Goal: Task Accomplishment & Management: Manage account settings

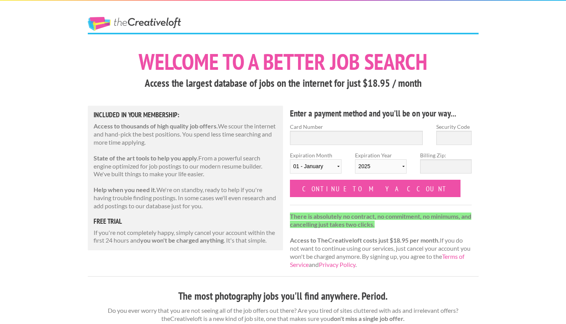
click at [150, 24] on link "The Creative Loft" at bounding box center [134, 24] width 93 height 14
click at [163, 27] on link "The Creative Loft" at bounding box center [134, 24] width 93 height 14
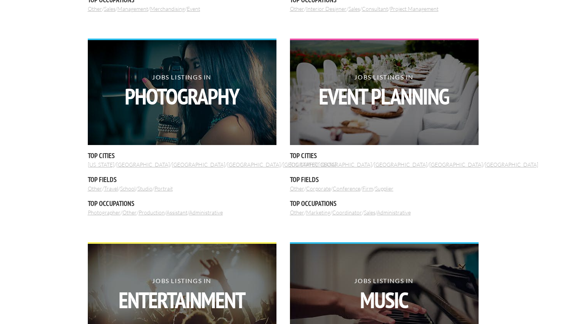
scroll to position [460, 0]
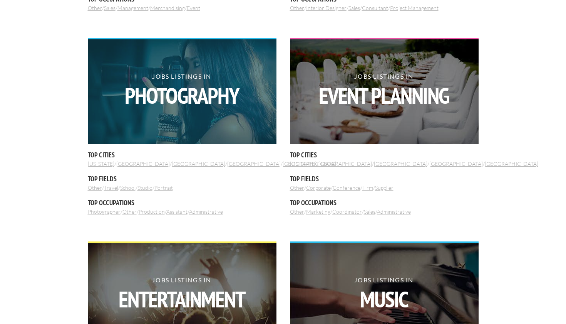
click at [202, 94] on strong "Photography" at bounding box center [181, 95] width 189 height 22
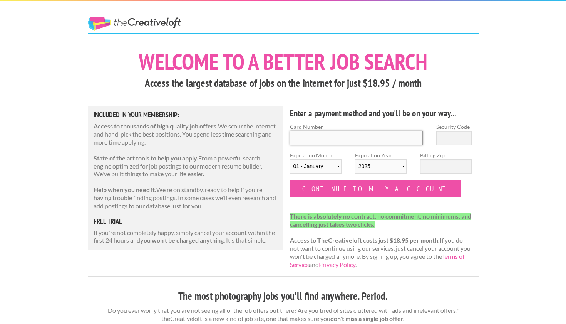
click at [329, 134] on input "Card Number" at bounding box center [356, 138] width 133 height 14
type input "4403 9347 0668 3757"
click at [467, 140] on input "Security Code" at bounding box center [454, 138] width 35 height 14
type input "210"
select select "09"
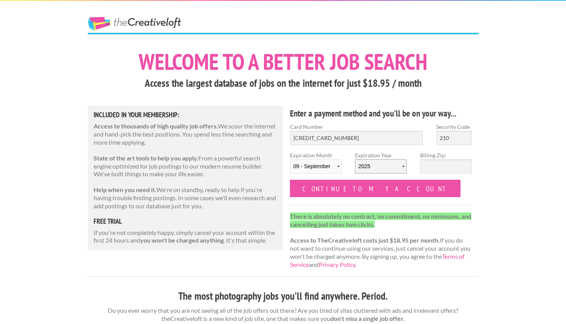
select select "2028"
click at [446, 160] on input "Billing Zip:" at bounding box center [446, 166] width 52 height 14
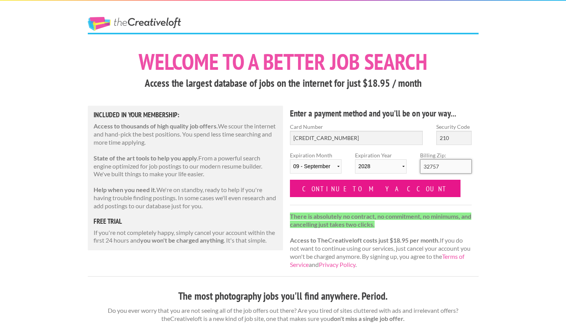
scroll to position [0, 0]
type input "32757"
click at [372, 191] on input "Continue to my account" at bounding box center [375, 188] width 171 height 17
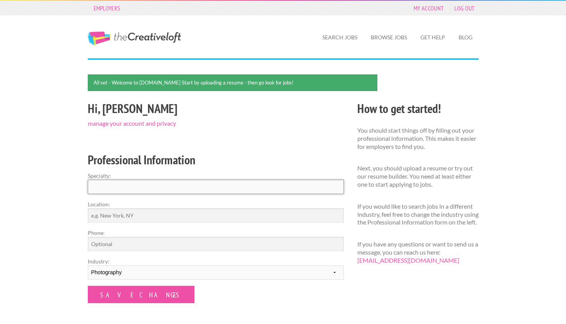
click at [220, 188] on input "Specialty:" at bounding box center [216, 187] width 256 height 14
type input "P"
type input "A"
type input "Architecture, Product"
click at [171, 208] on input "Location:" at bounding box center [216, 215] width 256 height 14
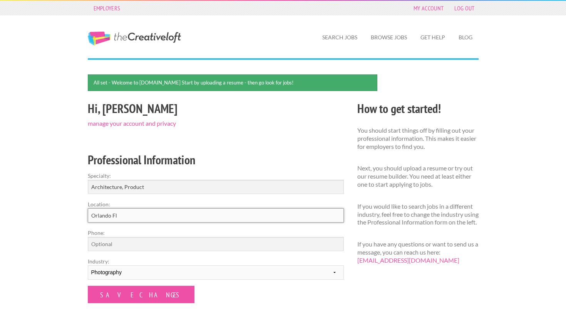
type input "Orlando Fl"
click at [131, 234] on label "Phone:" at bounding box center [216, 233] width 256 height 8
click at [131, 237] on input "Phone:" at bounding box center [216, 244] width 256 height 14
click at [128, 244] on input "Phone:" at bounding box center [216, 244] width 256 height 14
type input "352495209"
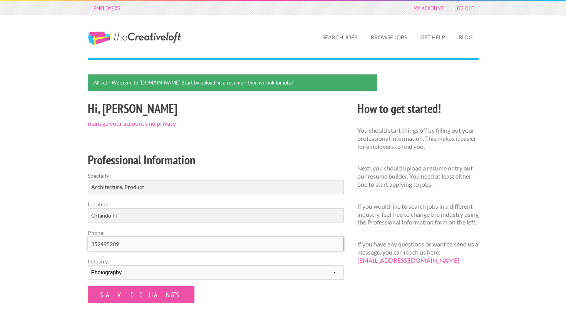
drag, startPoint x: 139, startPoint y: 242, endPoint x: 36, endPoint y: 240, distance: 103.3
click at [36, 240] on div "Employers My Account Log Out The Creative Loft Search Jobs Browse Jobs Get Help…" at bounding box center [283, 251] width 566 height 503
click at [99, 242] on input "3524595209" at bounding box center [216, 244] width 256 height 14
type input "3524595209"
click at [123, 293] on input "Save Changes" at bounding box center [141, 294] width 107 height 17
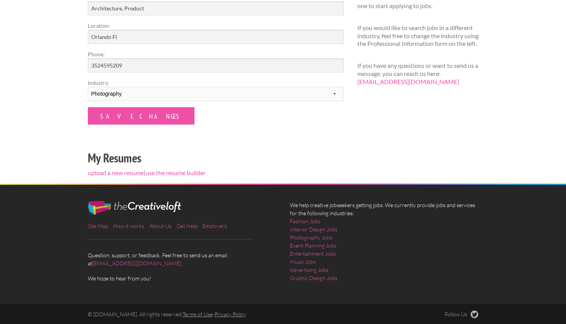
scroll to position [154, 0]
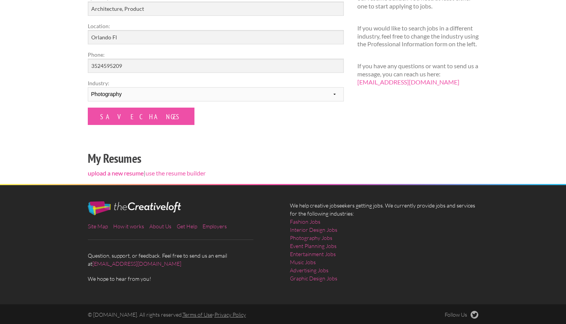
click at [131, 174] on link "upload a new resume" at bounding box center [116, 172] width 56 height 7
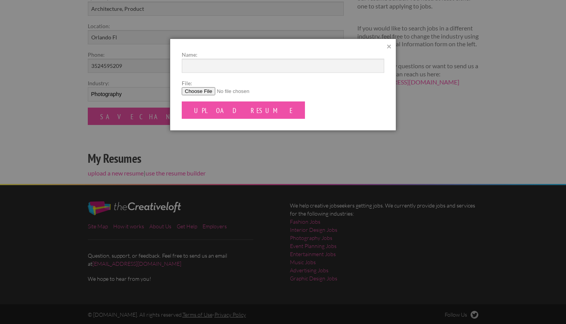
click at [197, 92] on input "File:" at bounding box center [283, 91] width 203 height 8
type input "C:\fakepath\Resume.pdf"
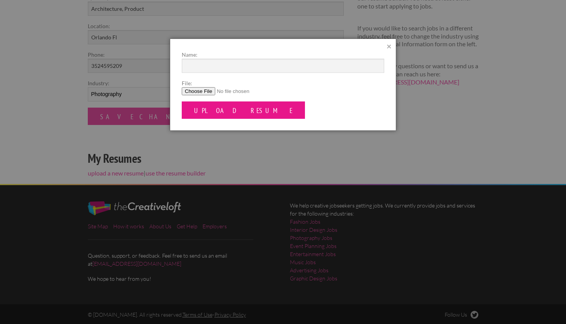
click at [240, 109] on input "Upload Resume" at bounding box center [243, 109] width 123 height 17
type input "Resume"
click at [212, 108] on input "Upload Resume" at bounding box center [243, 109] width 123 height 17
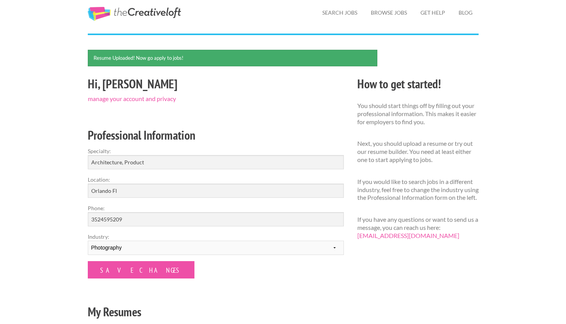
scroll to position [23, 0]
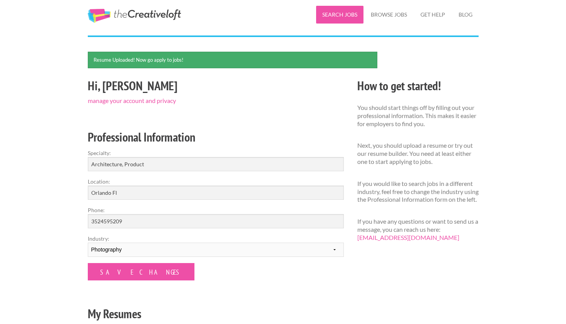
click at [335, 17] on link "Search Jobs" at bounding box center [339, 15] width 47 height 18
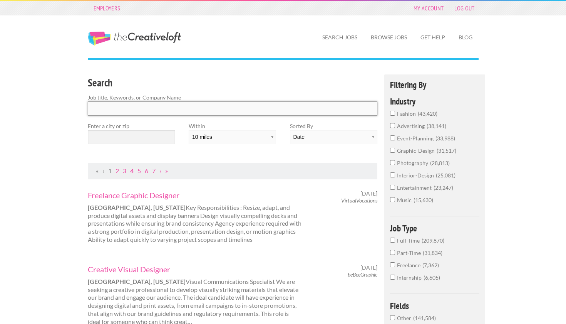
click at [215, 114] on input "Search" at bounding box center [233, 108] width 290 height 14
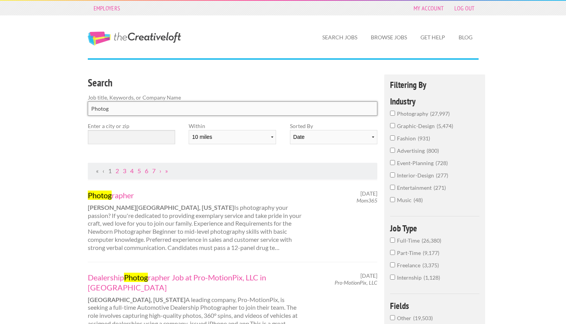
type input "Photog"
click at [394, 114] on input "photography 27,997" at bounding box center [392, 113] width 5 height 5
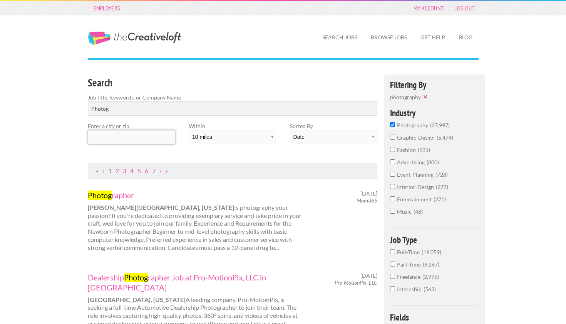
click at [138, 135] on input "text" at bounding box center [131, 137] width 87 height 14
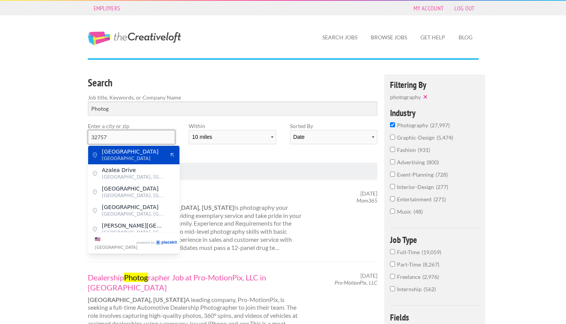
type input "Center Street"
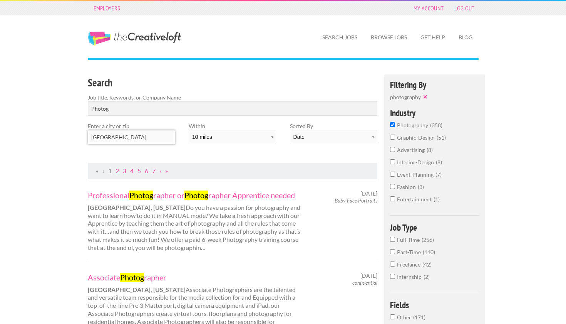
drag, startPoint x: 134, startPoint y: 137, endPoint x: 29, endPoint y: 137, distance: 105.2
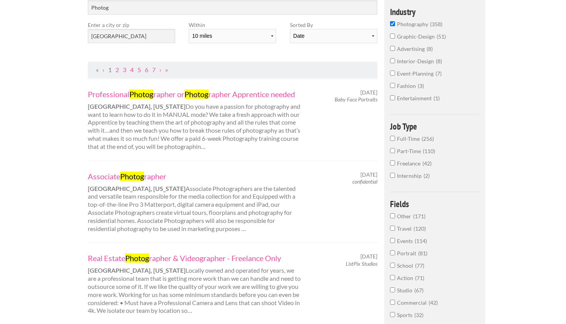
scroll to position [103, 0]
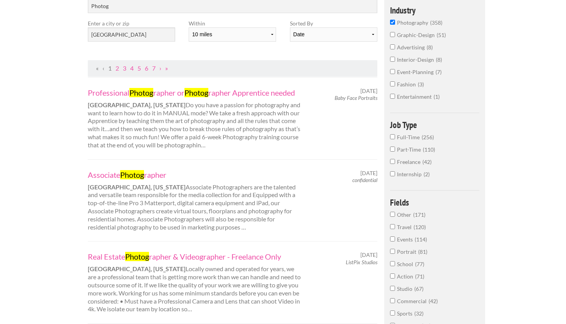
click at [413, 140] on span "Full-Time" at bounding box center [409, 137] width 25 height 7
click at [395, 139] on input "Full-Time 256" at bounding box center [392, 136] width 5 height 5
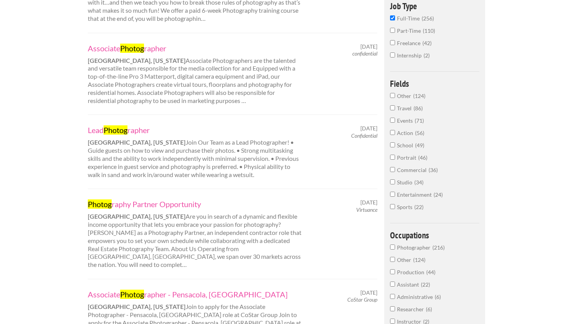
scroll to position [229, 0]
click at [408, 185] on span "Studio" at bounding box center [405, 181] width 17 height 7
click at [395, 184] on input "Studio 34" at bounding box center [392, 181] width 5 height 5
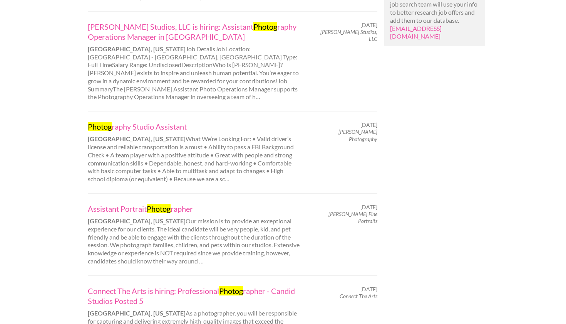
scroll to position [563, 0]
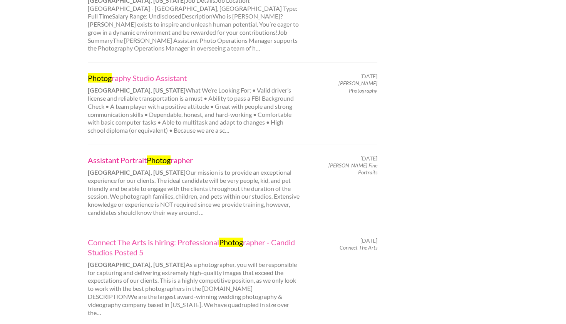
click at [175, 155] on link "Assistant Portrait Photog rapher" at bounding box center [195, 160] width 214 height 10
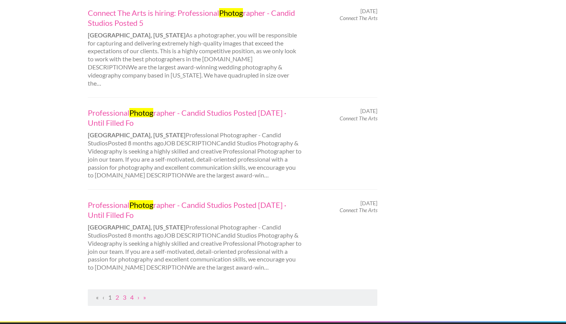
scroll to position [793, 0]
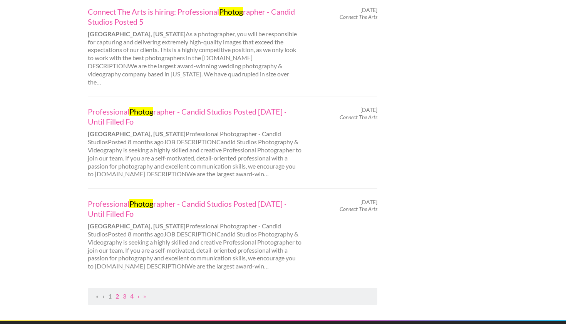
click at [118, 292] on link "2" at bounding box center [117, 295] width 3 height 7
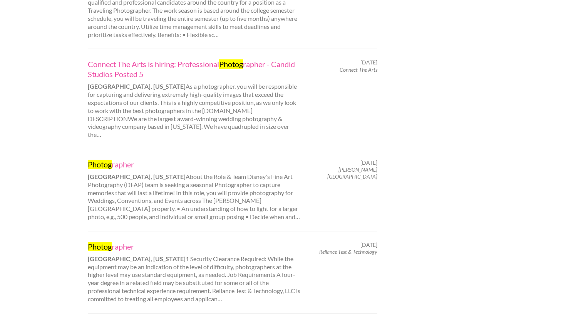
scroll to position [686, 0]
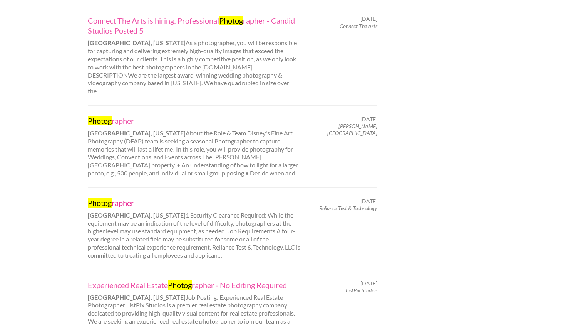
click at [122, 198] on link "Photog rapher" at bounding box center [195, 203] width 214 height 10
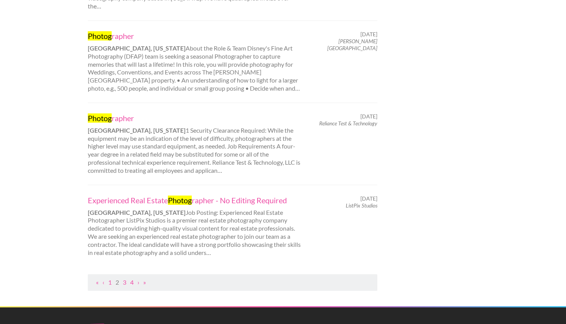
scroll to position [801, 0]
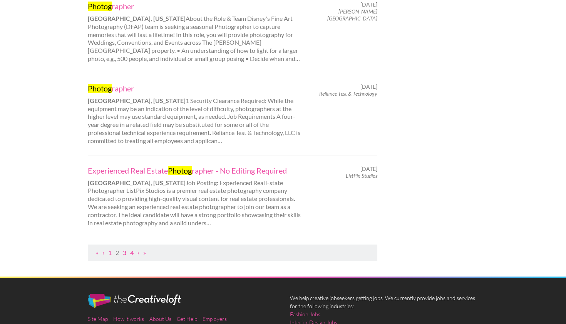
click at [125, 249] on link "3" at bounding box center [124, 252] width 3 height 7
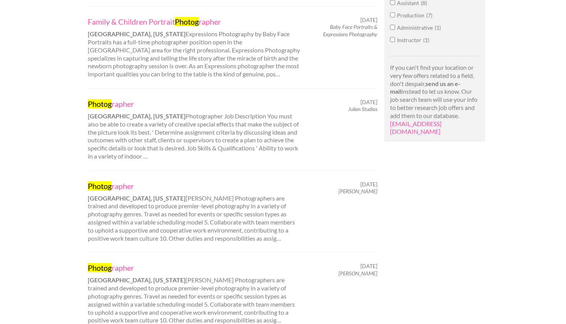
scroll to position [435, 0]
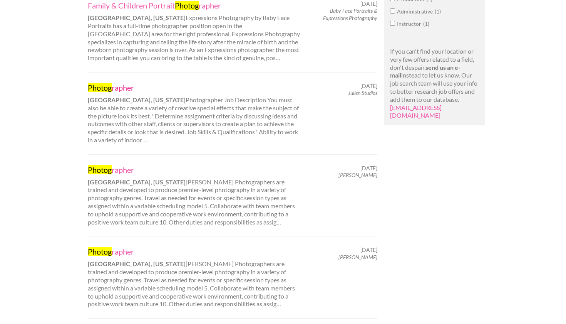
click at [107, 83] on mark "Photog" at bounding box center [100, 87] width 24 height 9
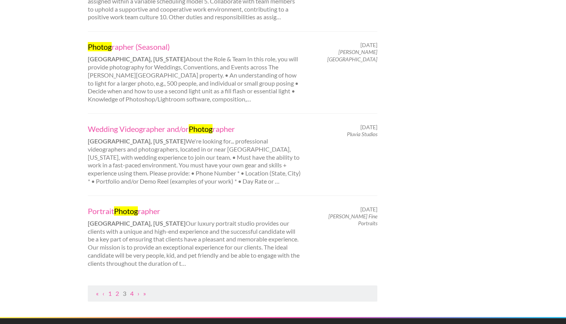
scroll to position [723, 0]
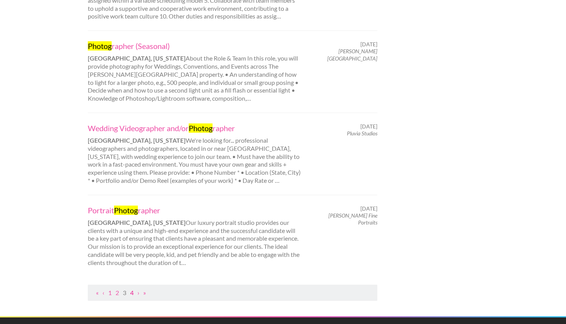
click at [132, 289] on link "4" at bounding box center [131, 292] width 3 height 7
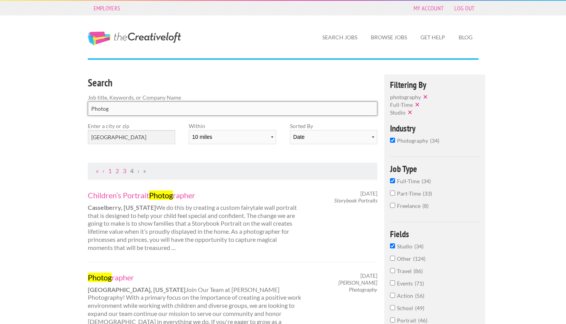
click at [184, 112] on input "Photog" at bounding box center [233, 108] width 290 height 14
click at [411, 113] on button "✕" at bounding box center [411, 112] width 11 height 8
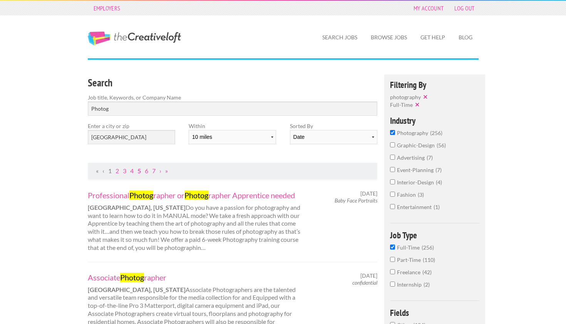
click at [139, 170] on link "5" at bounding box center [139, 170] width 3 height 7
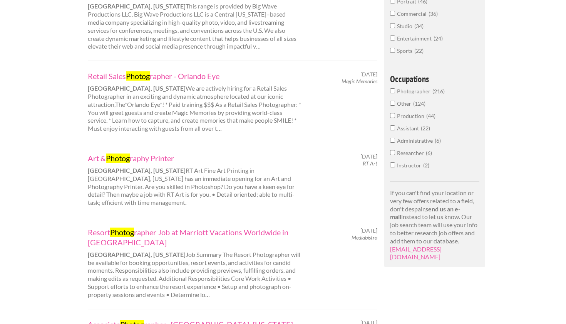
scroll to position [387, 0]
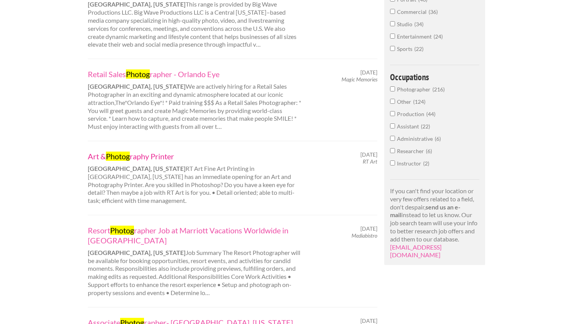
click at [163, 151] on link "Art & Photog raphy Printer" at bounding box center [195, 156] width 214 height 10
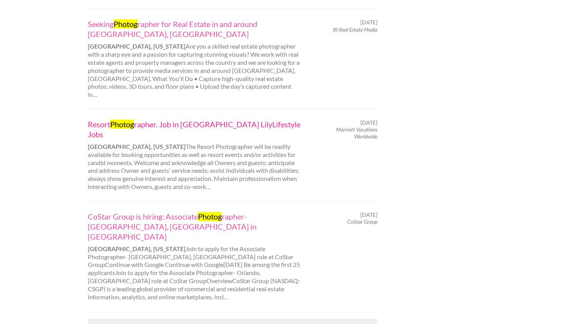
scroll to position [778, 0]
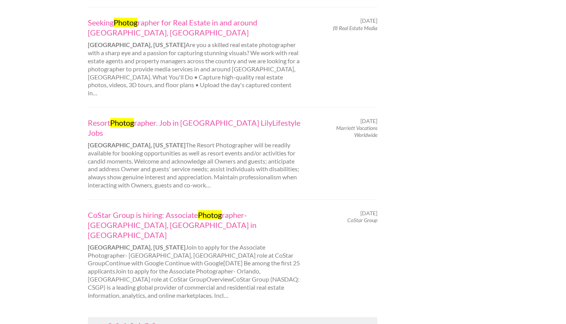
click at [139, 321] on link "6" at bounding box center [139, 324] width 3 height 7
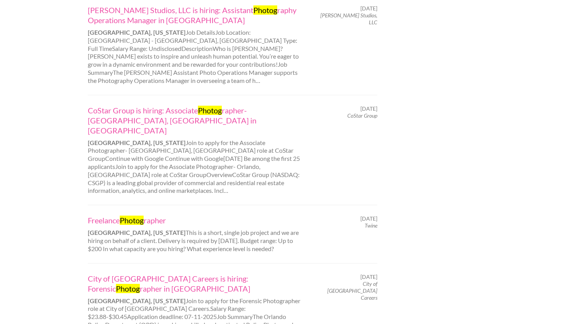
scroll to position [746, 0]
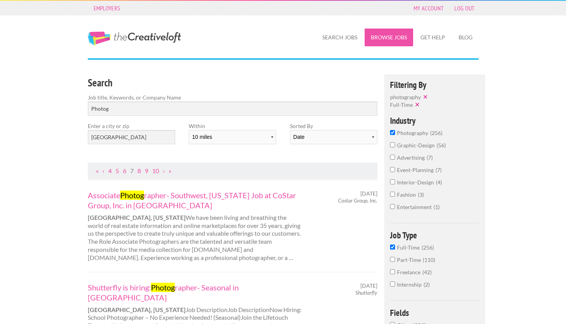
click at [381, 37] on link "Browse Jobs" at bounding box center [389, 38] width 49 height 18
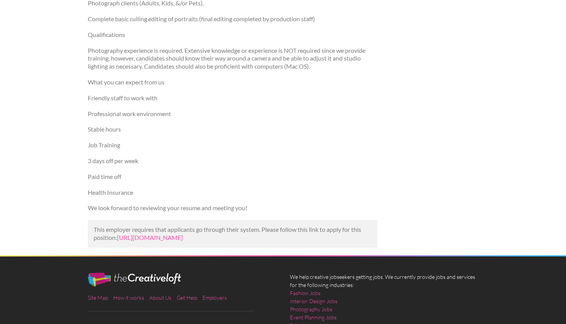
scroll to position [237, 0]
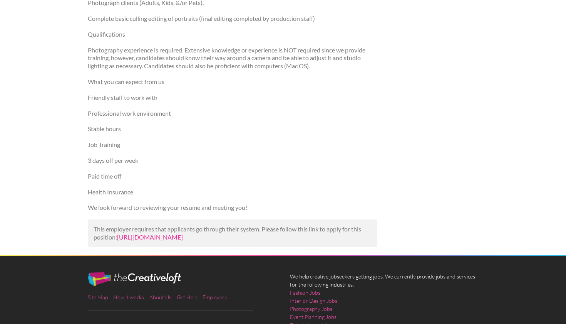
click at [183, 233] on link "[URL][DOMAIN_NAME]" at bounding box center [150, 236] width 66 height 7
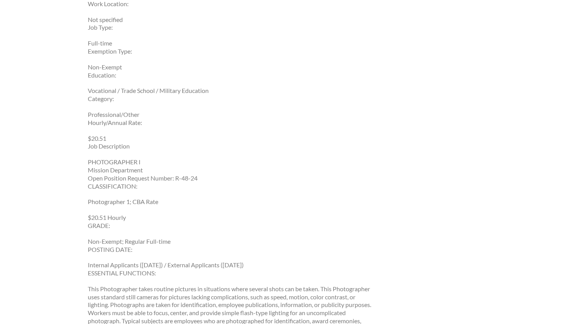
scroll to position [207, 0]
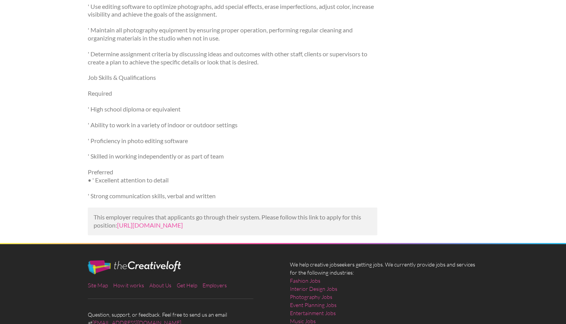
scroll to position [332, 0]
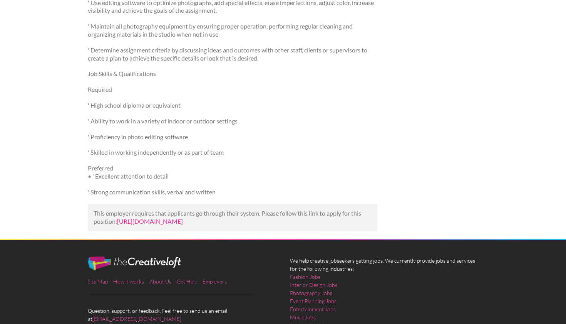
click at [183, 217] on link "https://applicant.mightyrecruiter.com/jobs/apply/photographer-at-julien-studios…" at bounding box center [150, 220] width 66 height 7
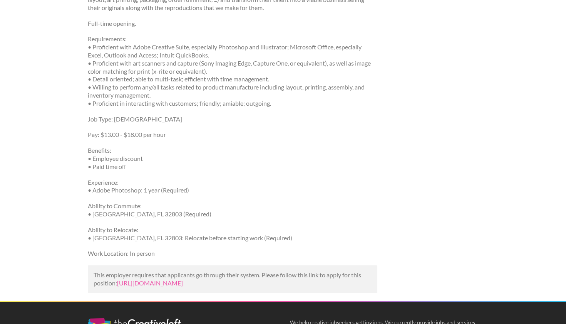
scroll to position [185, 0]
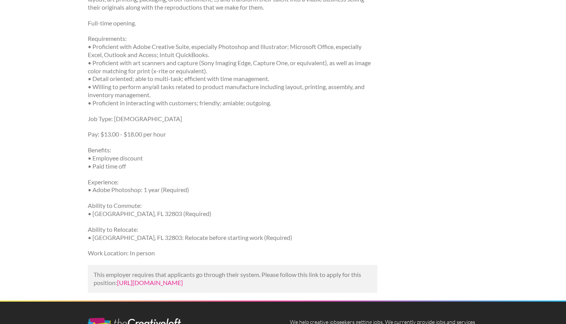
click at [183, 279] on link "[URL][DOMAIN_NAME]" at bounding box center [150, 282] width 66 height 7
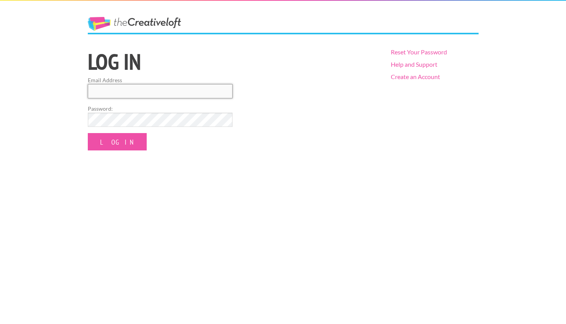
type input "[EMAIL_ADDRESS][DOMAIN_NAME]"
click at [109, 141] on input "Log In" at bounding box center [117, 141] width 59 height 17
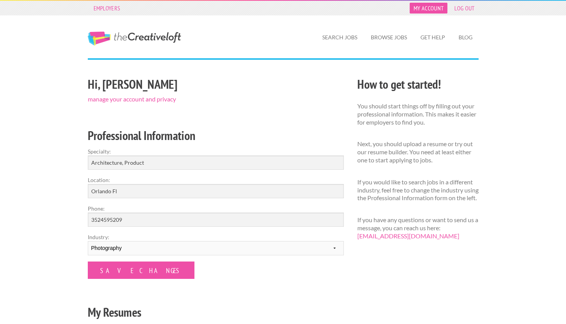
click at [435, 4] on link "My Account" at bounding box center [429, 8] width 38 height 11
click at [435, 5] on link "My Account" at bounding box center [429, 8] width 38 height 11
click at [471, 37] on link "Blog" at bounding box center [466, 38] width 26 height 18
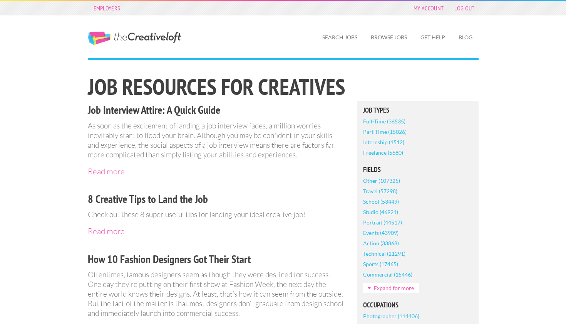
click at [434, 39] on link "Get Help" at bounding box center [433, 38] width 37 height 18
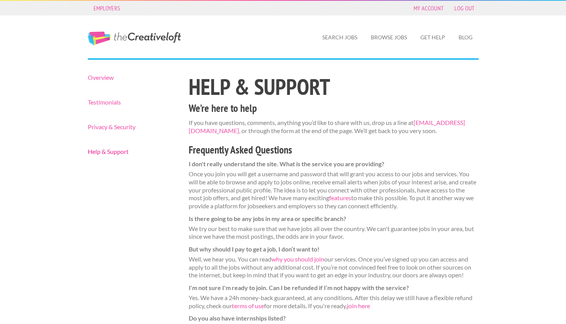
click at [116, 152] on link "Help & Support" at bounding box center [132, 151] width 88 height 6
click at [430, 5] on link "My Account" at bounding box center [429, 8] width 38 height 11
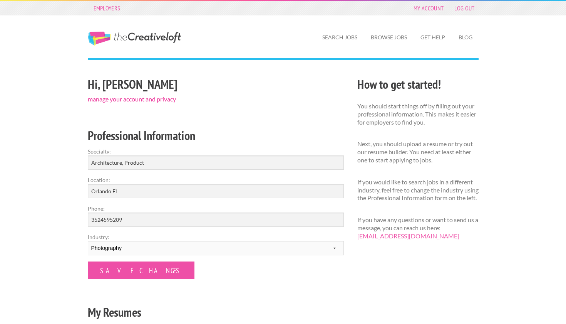
click at [124, 99] on link "manage your account and privacy" at bounding box center [132, 98] width 88 height 7
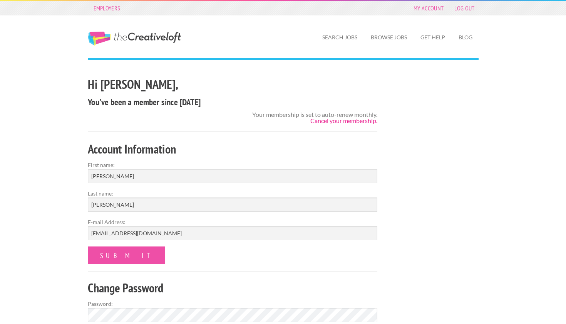
click at [330, 123] on link "Cancel your membership." at bounding box center [344, 120] width 67 height 7
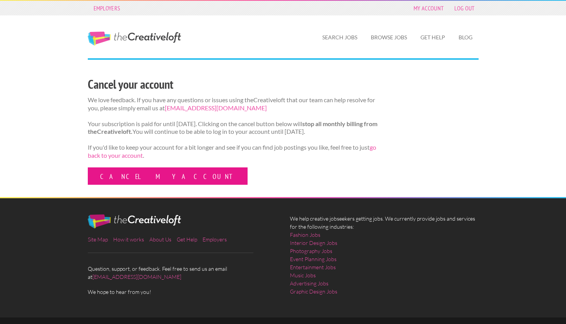
click at [141, 179] on link "Cancel my account" at bounding box center [168, 175] width 160 height 17
